Goal: Browse casually

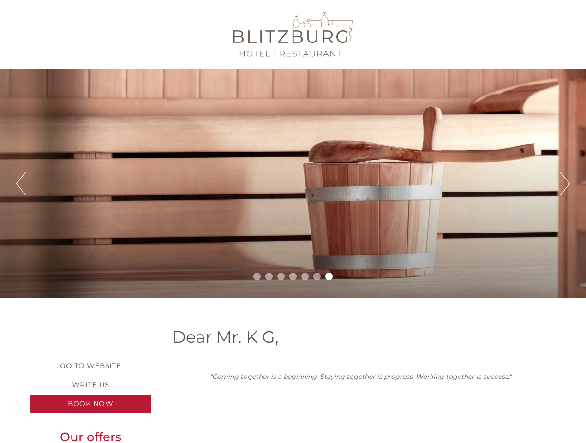
click at [293, 221] on div "Previous Next 1 2 3 4 5 6 7" at bounding box center [293, 183] width 586 height 229
click at [21, 184] on button "Previous" at bounding box center [21, 183] width 10 height 23
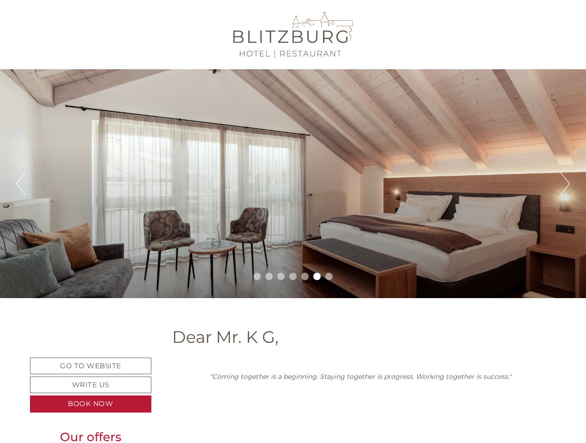
click at [293, 184] on div "Previous Next 1 2 3 4 5 6 7" at bounding box center [293, 183] width 586 height 229
click at [564, 184] on button "Next" at bounding box center [565, 183] width 10 height 23
click at [257, 276] on li "1" at bounding box center [256, 276] width 7 height 7
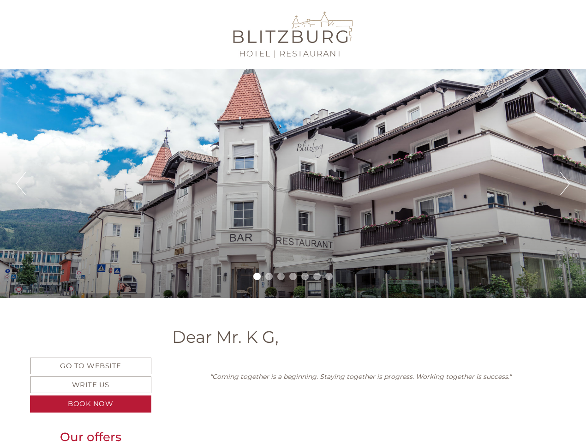
click at [269, 276] on li "2" at bounding box center [268, 276] width 7 height 7
click at [281, 276] on li "3" at bounding box center [280, 276] width 7 height 7
click at [293, 276] on li "4" at bounding box center [292, 276] width 7 height 7
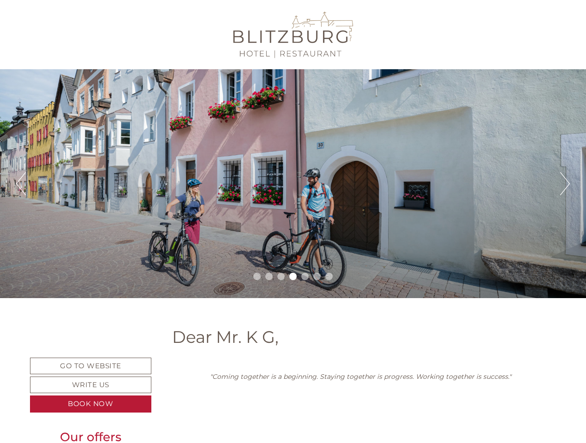
click at [305, 276] on li "5" at bounding box center [304, 276] width 7 height 7
click at [317, 276] on li "6" at bounding box center [316, 276] width 7 height 7
